Goal: Task Accomplishment & Management: Complete application form

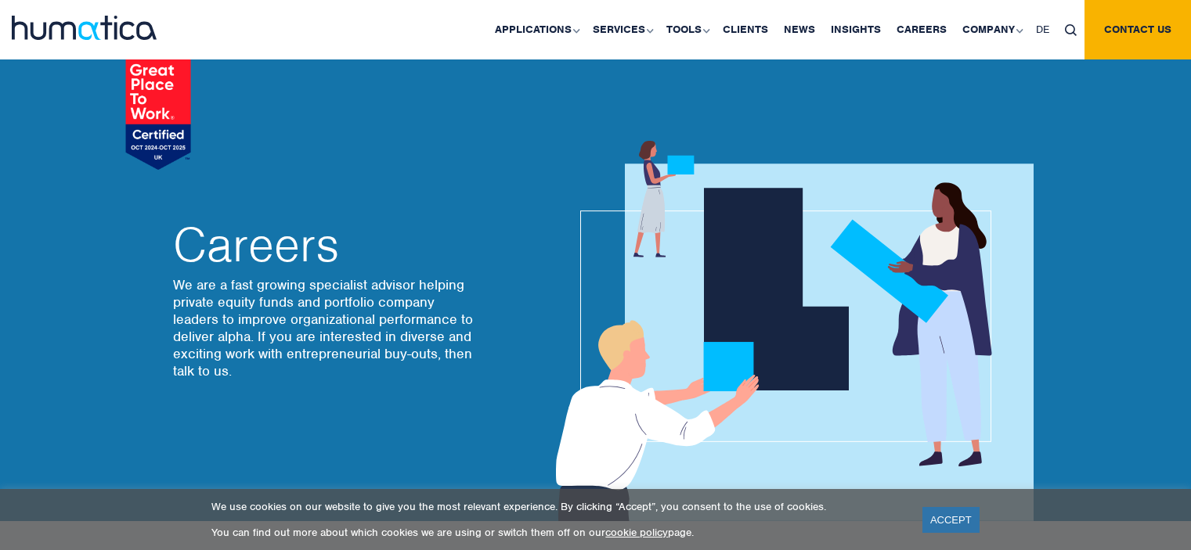
scroll to position [119, 0]
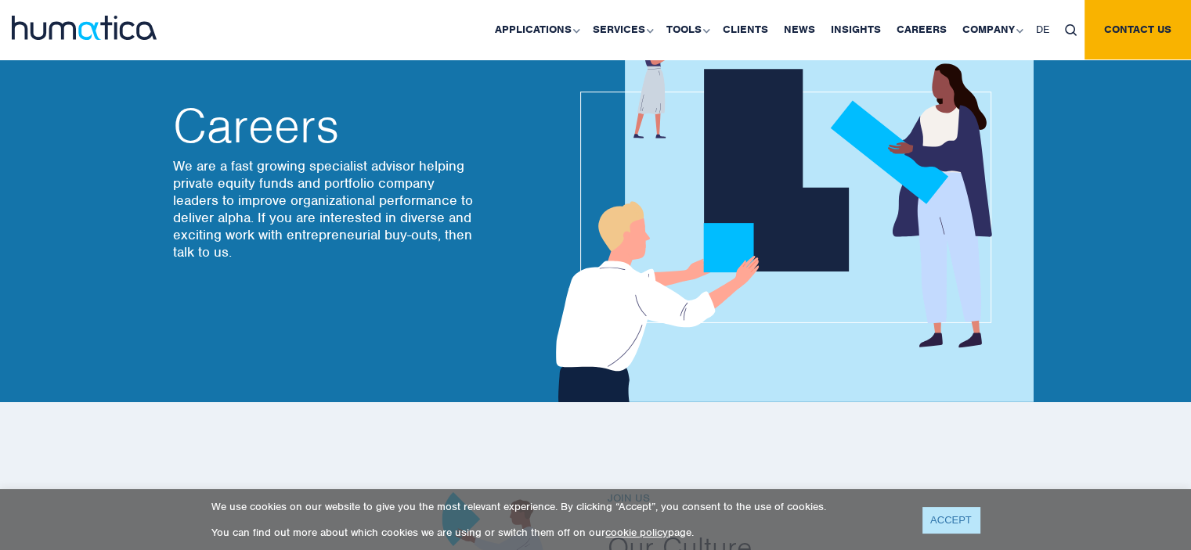
click at [956, 518] on link "ACCEPT" at bounding box center [950, 520] width 57 height 26
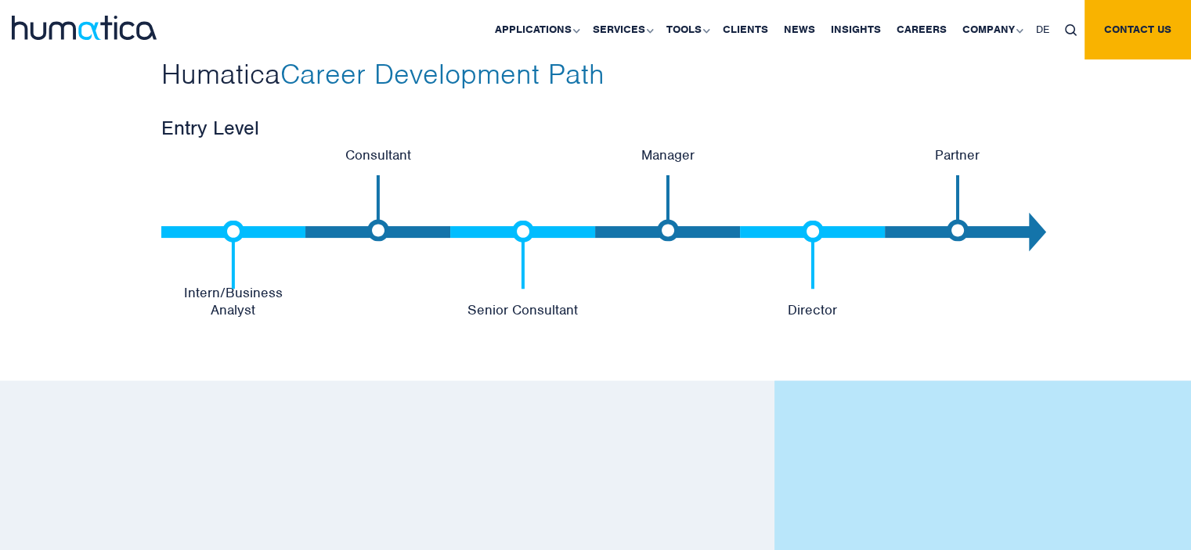
scroll to position [3350, 0]
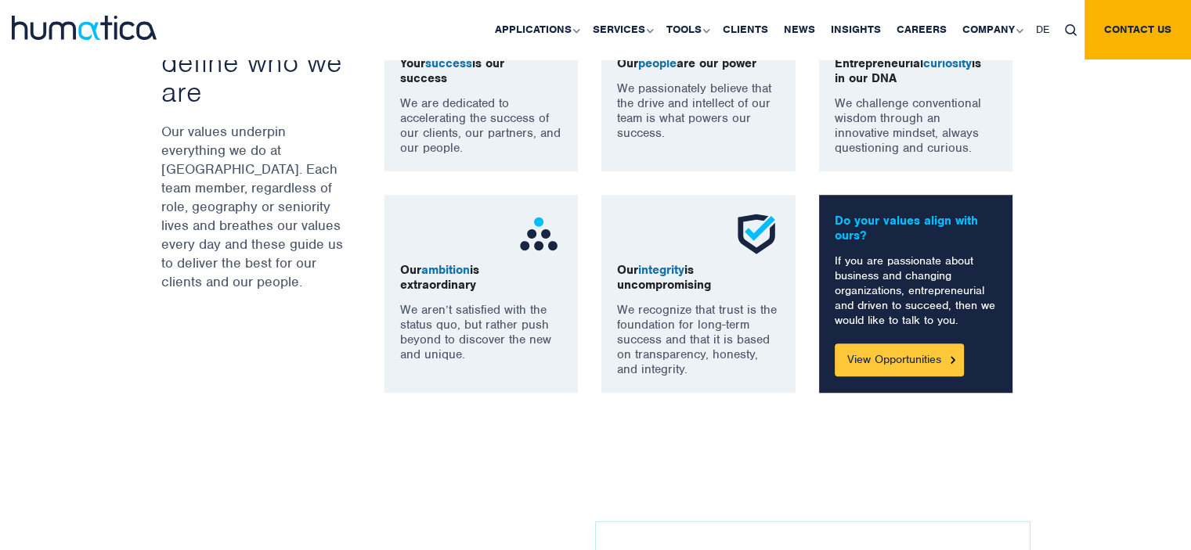
click at [886, 348] on link "View Opportunities" at bounding box center [899, 360] width 129 height 33
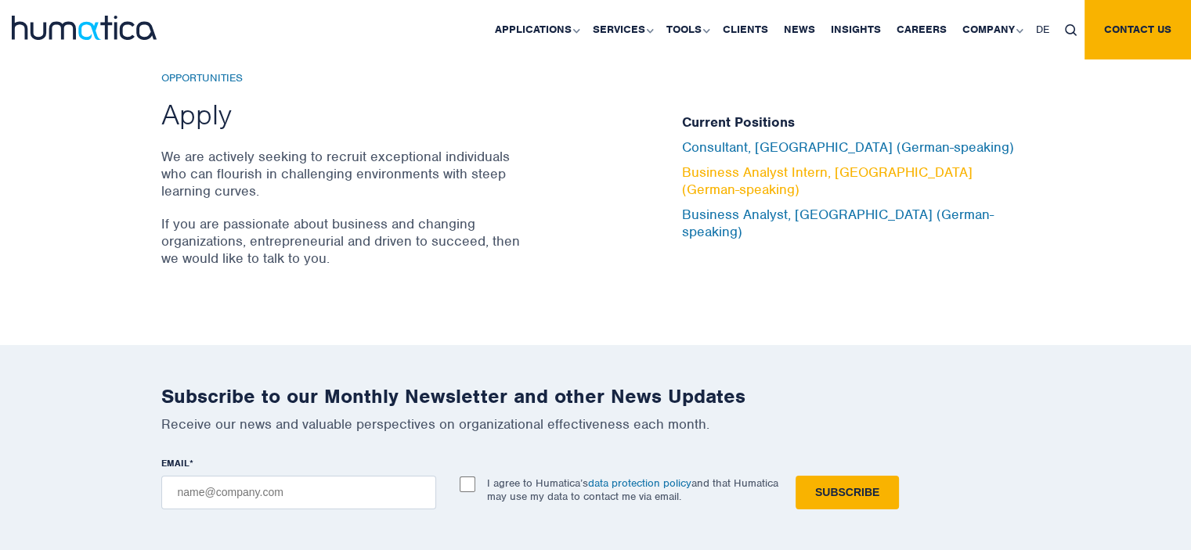
click at [774, 180] on link "Business Analyst Intern, [GEOGRAPHIC_DATA] (German-speaking)" at bounding box center [827, 181] width 291 height 34
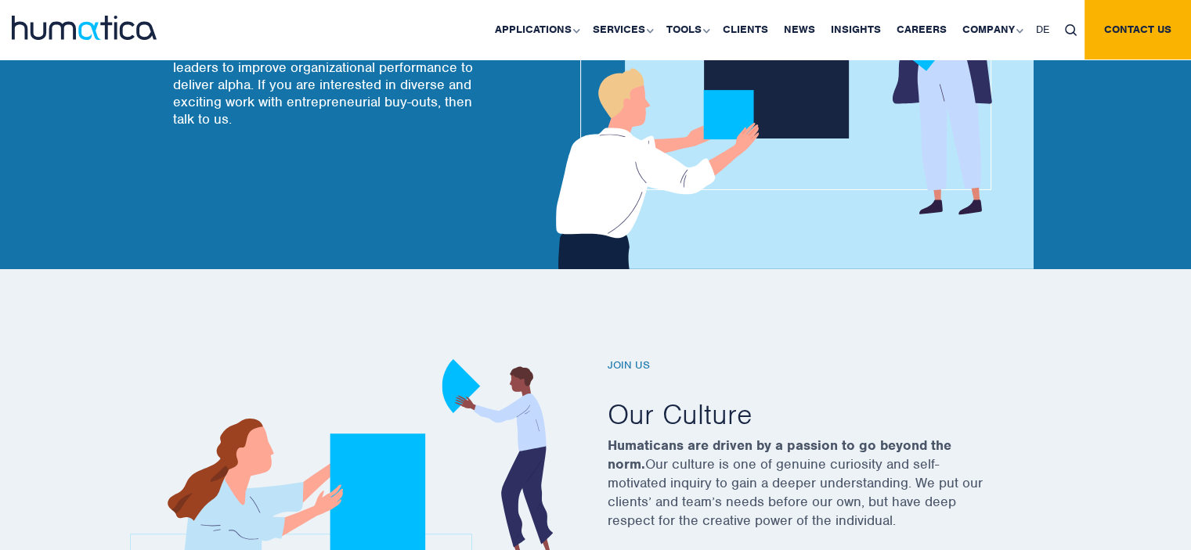
scroll to position [0, 0]
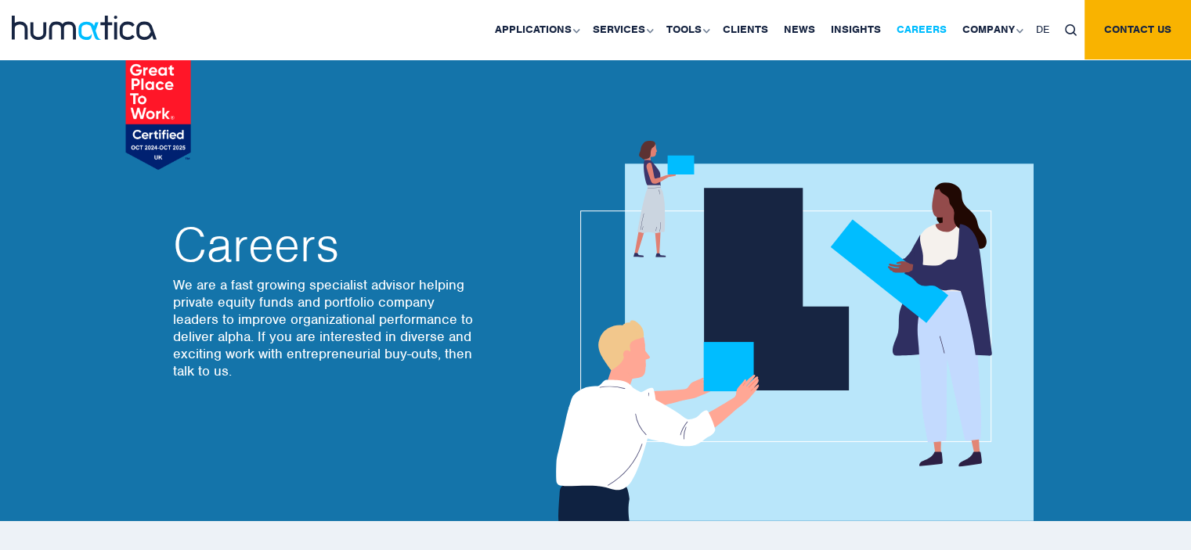
click at [935, 18] on link "Careers" at bounding box center [922, 30] width 66 height 60
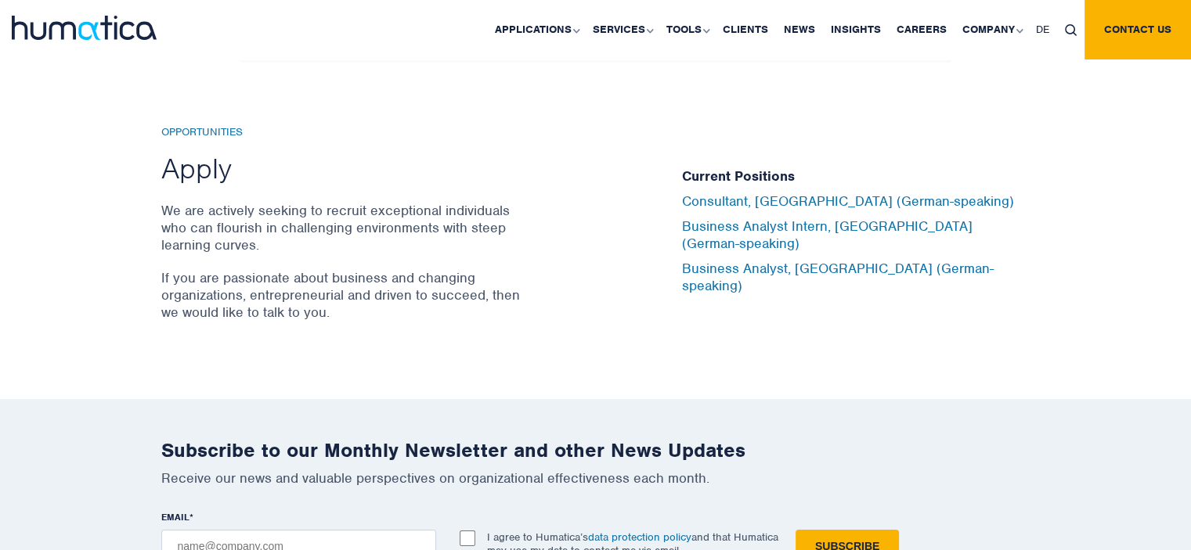
scroll to position [5255, 0]
